Goal: Task Accomplishment & Management: Complete application form

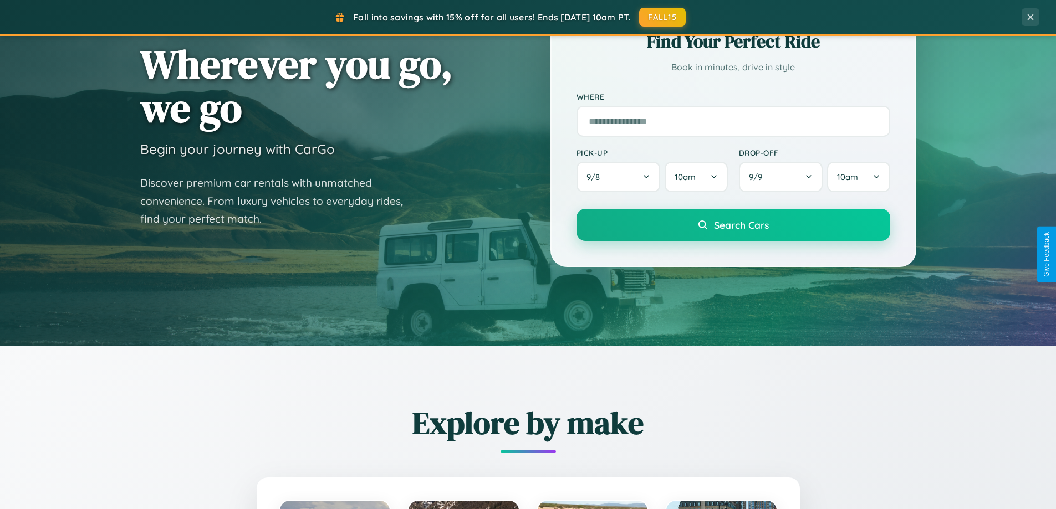
scroll to position [763, 0]
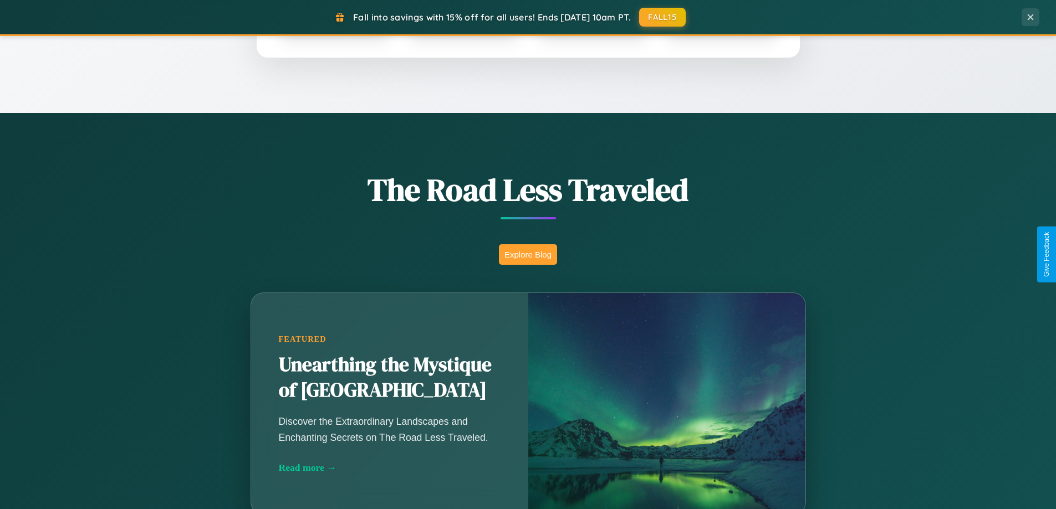
click at [528, 254] on button "Explore Blog" at bounding box center [528, 254] width 58 height 21
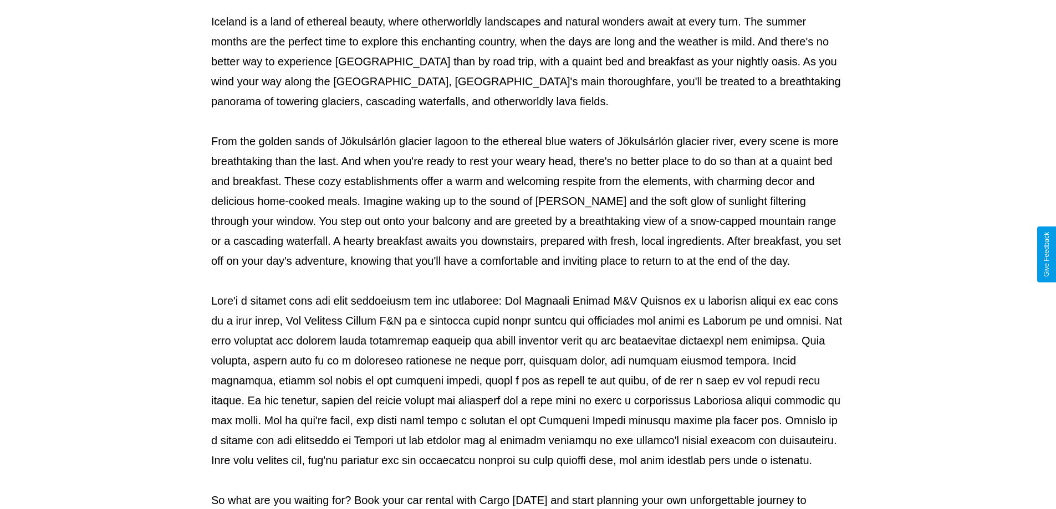
scroll to position [359, 0]
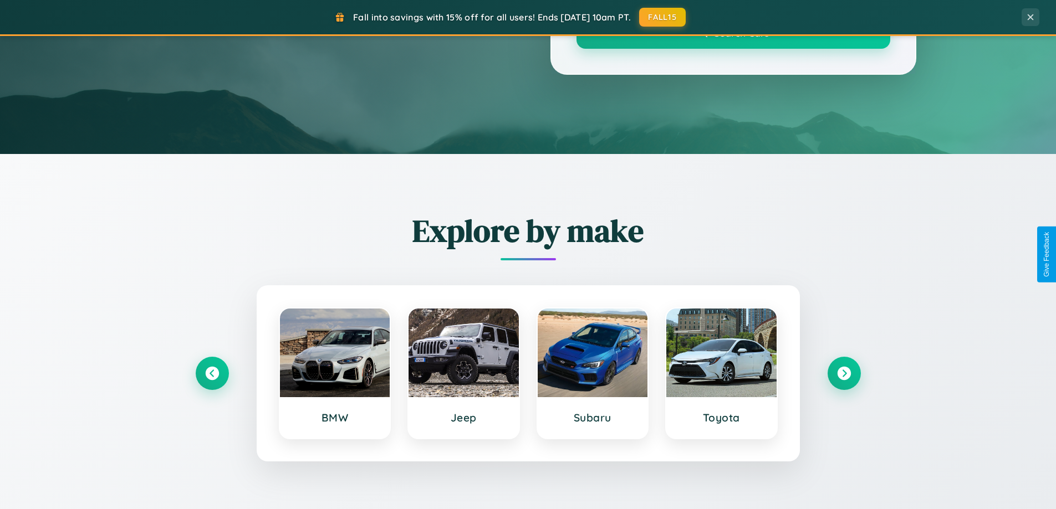
scroll to position [763, 0]
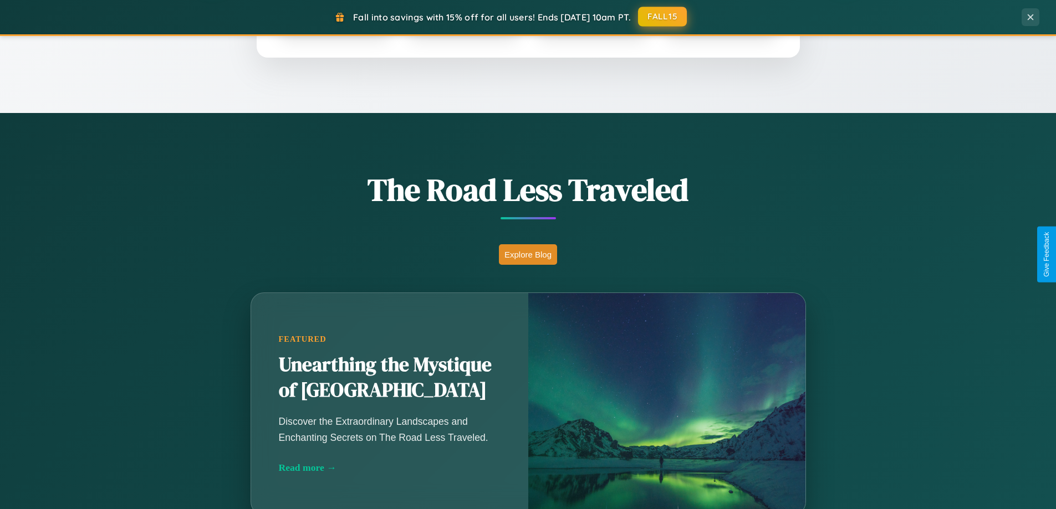
click at [663, 17] on button "FALL15" at bounding box center [662, 17] width 49 height 20
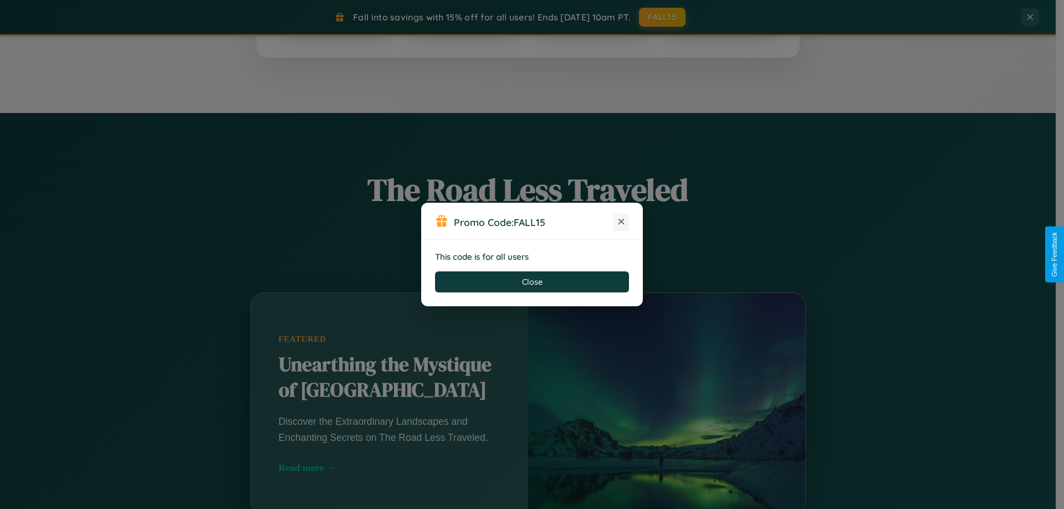
click at [621, 222] on icon at bounding box center [621, 221] width 11 height 11
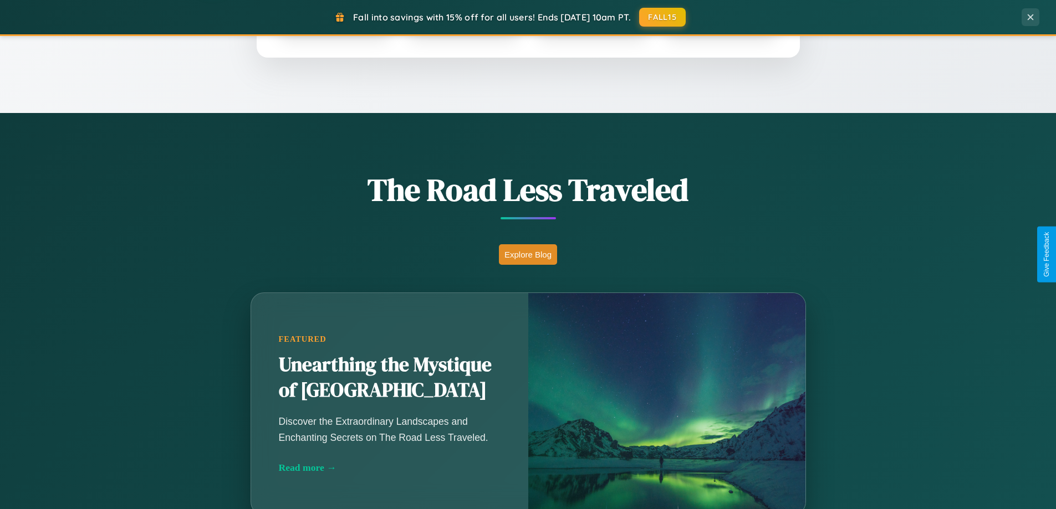
scroll to position [478, 0]
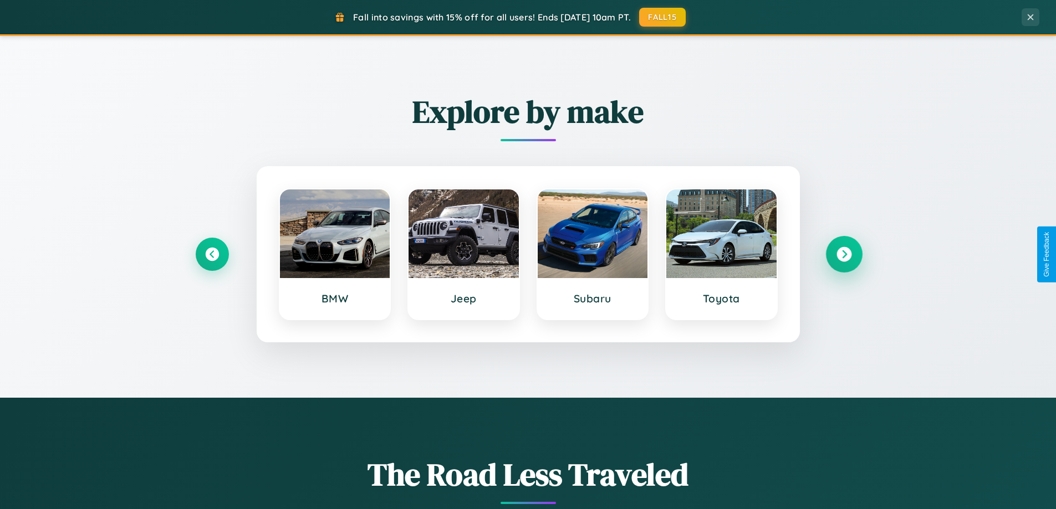
click at [844, 254] on icon at bounding box center [843, 254] width 15 height 15
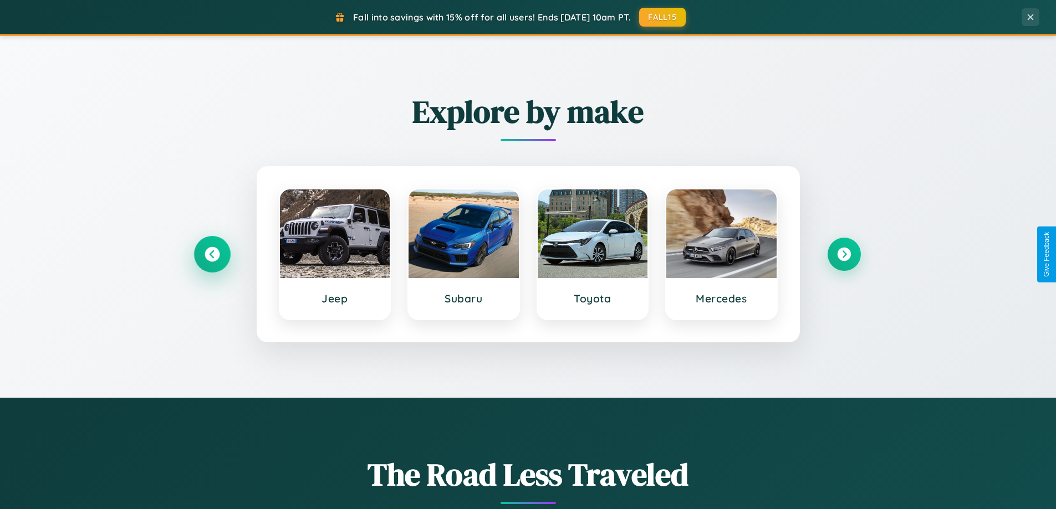
click at [212, 254] on icon at bounding box center [212, 254] width 15 height 15
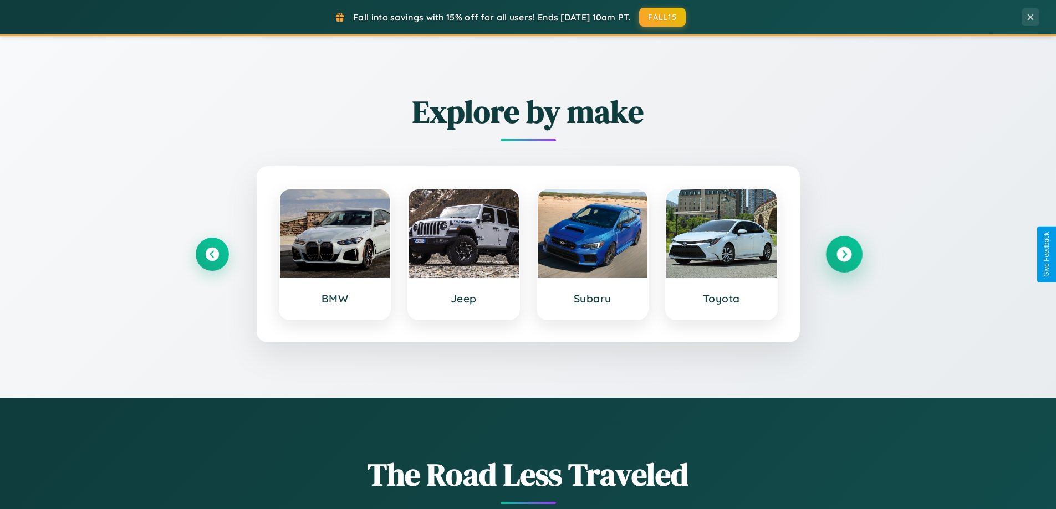
click at [844, 254] on icon at bounding box center [843, 254] width 15 height 15
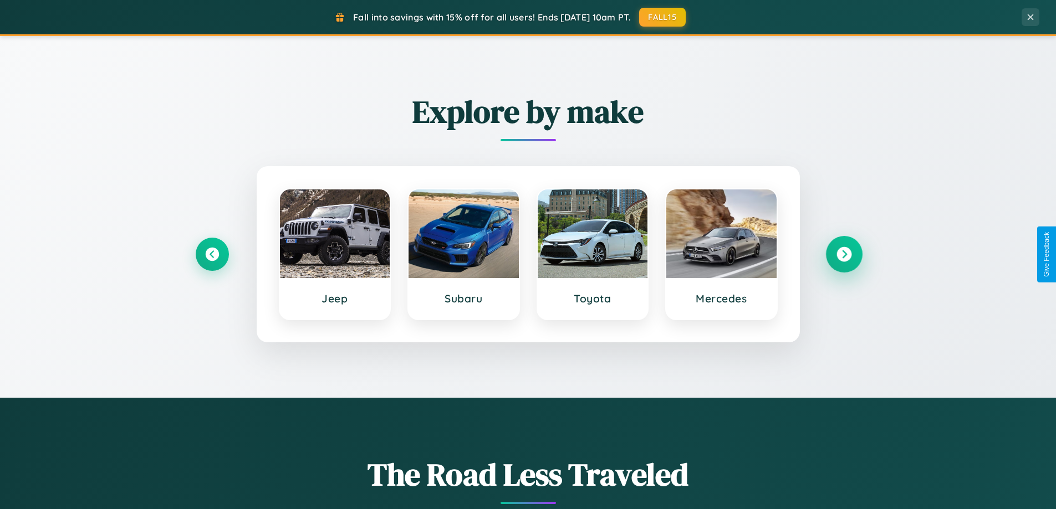
click at [844, 254] on icon at bounding box center [843, 254] width 15 height 15
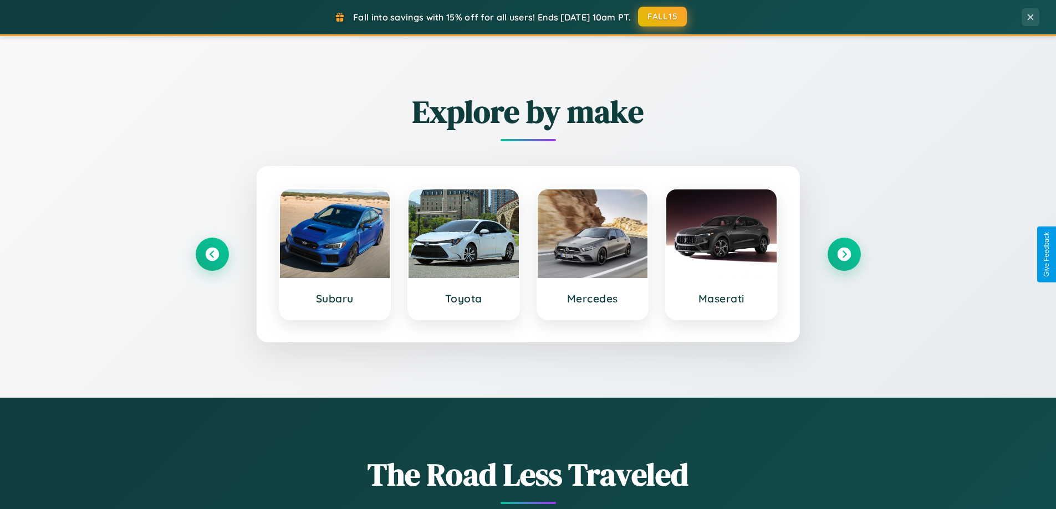
click at [663, 17] on button "FALL15" at bounding box center [662, 17] width 49 height 20
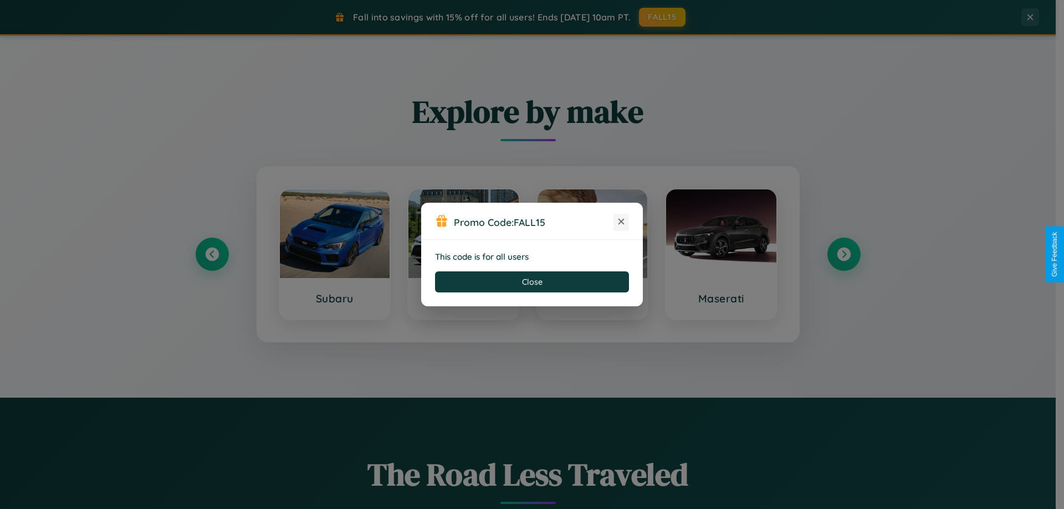
click at [621, 222] on icon at bounding box center [621, 221] width 11 height 11
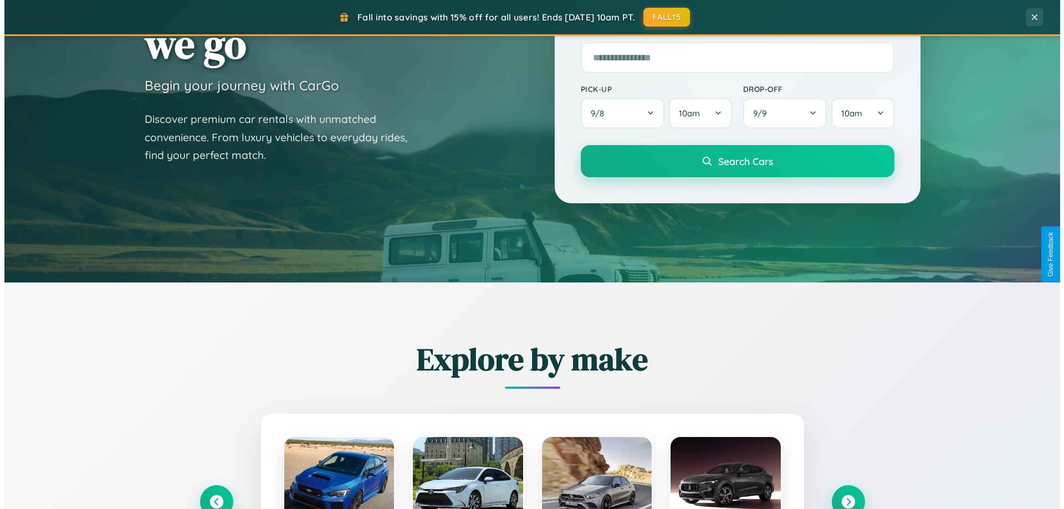
scroll to position [0, 0]
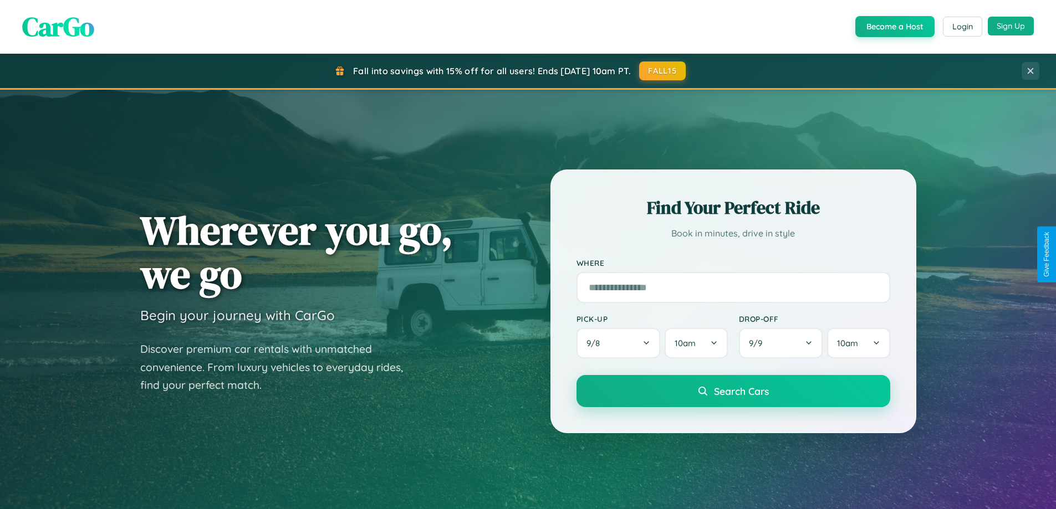
click at [1011, 26] on button "Sign Up" at bounding box center [1011, 26] width 46 height 19
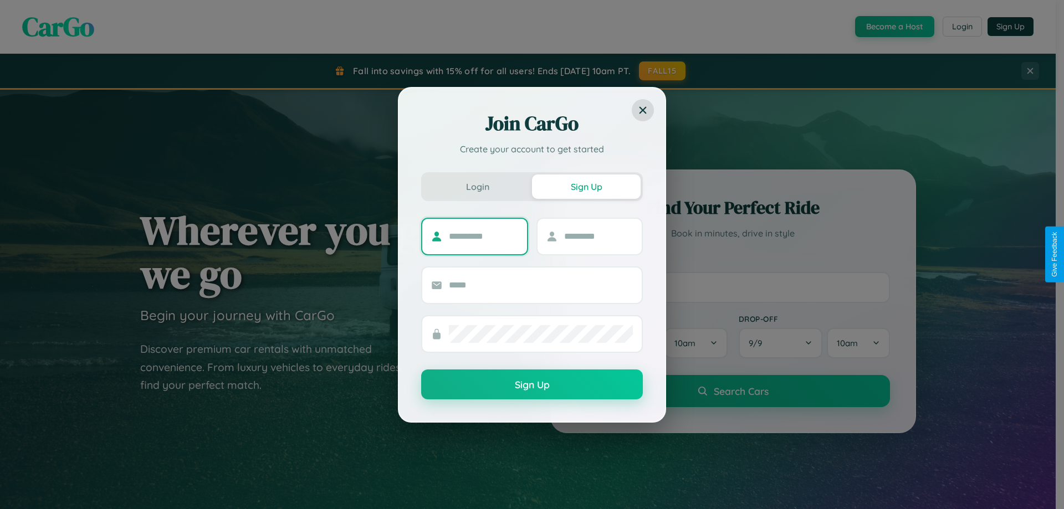
click at [483, 236] on input "text" at bounding box center [483, 237] width 69 height 18
type input "****"
click at [598, 236] on input "text" at bounding box center [598, 237] width 69 height 18
type input "***"
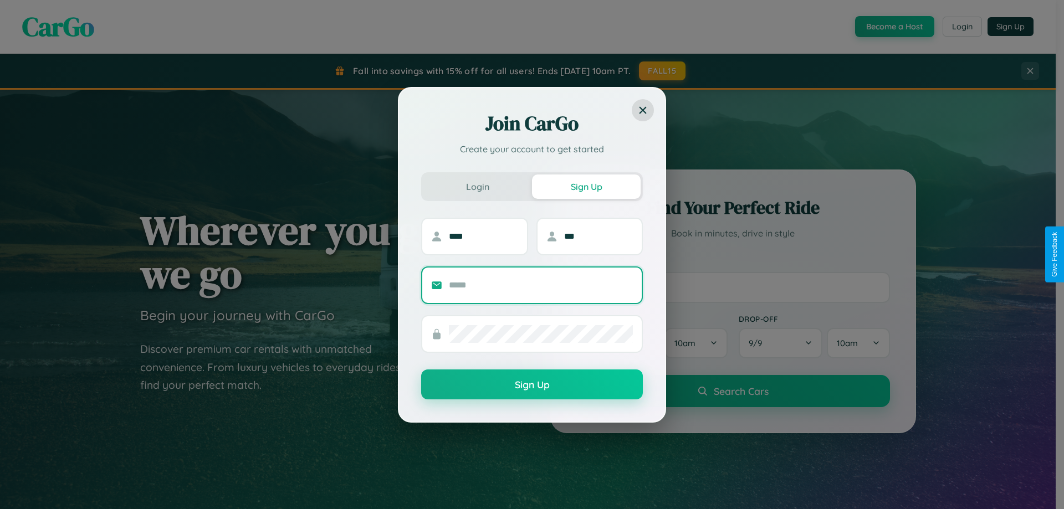
click at [541, 285] on input "text" at bounding box center [541, 286] width 184 height 18
type input "**********"
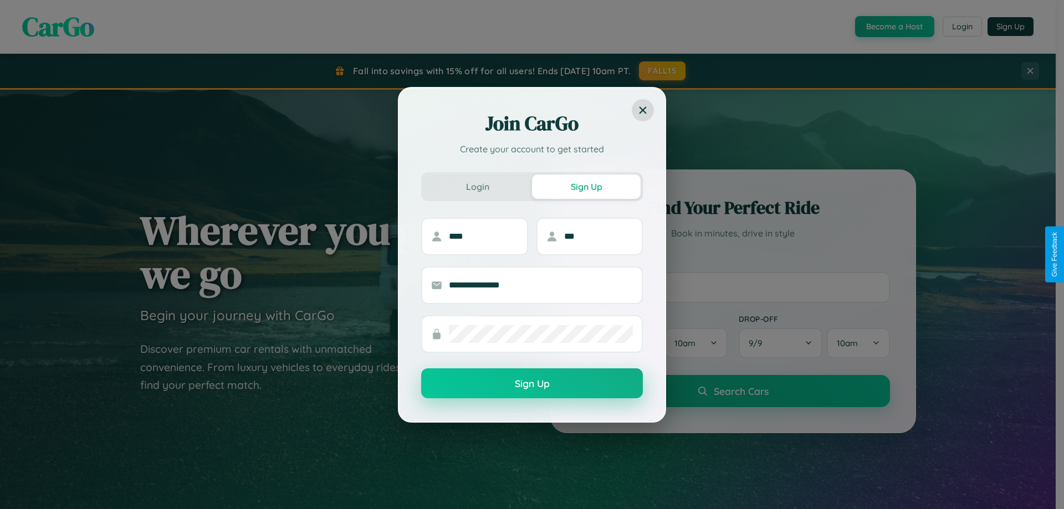
click at [532, 384] on button "Sign Up" at bounding box center [532, 384] width 222 height 30
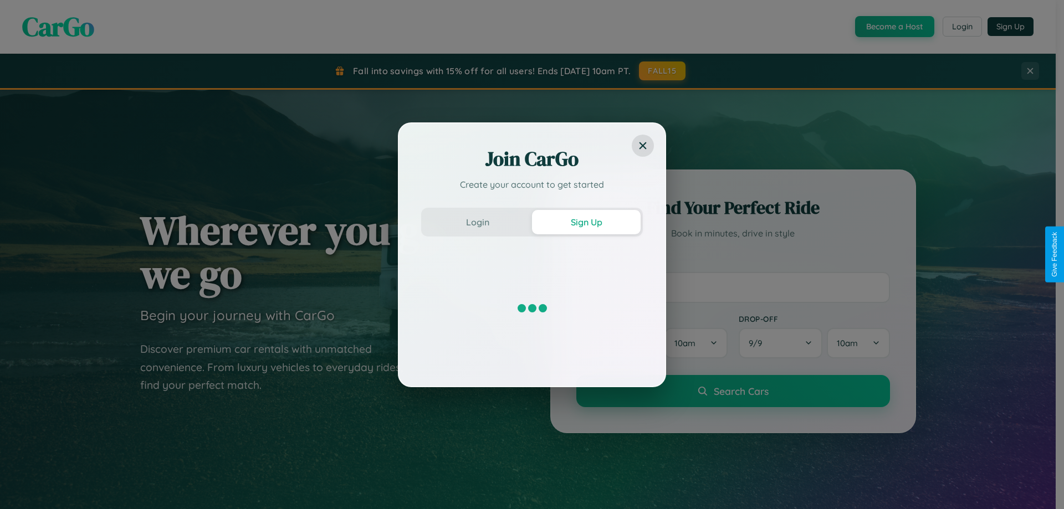
scroll to position [478, 0]
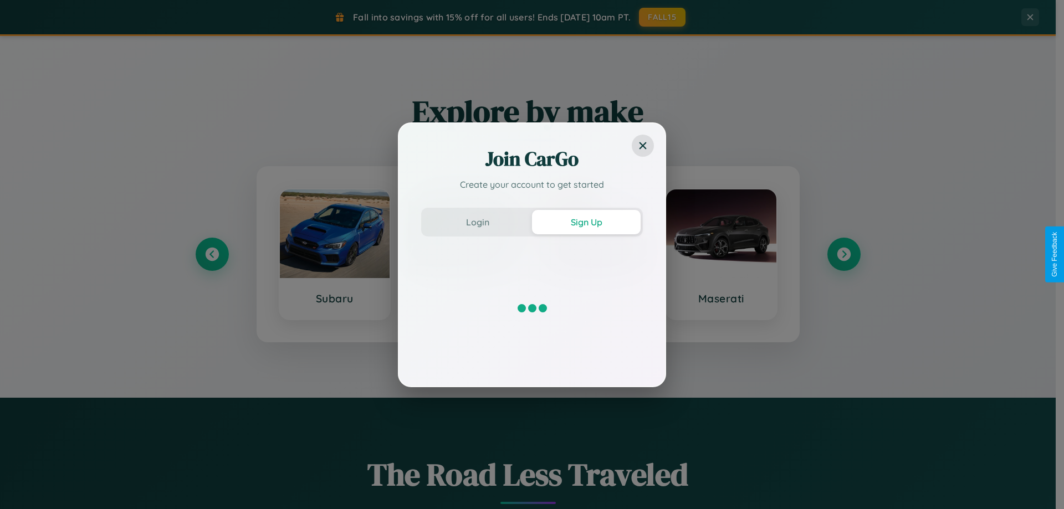
click at [592, 254] on div at bounding box center [532, 308] width 222 height 111
